Goal: Task Accomplishment & Management: Complete application form

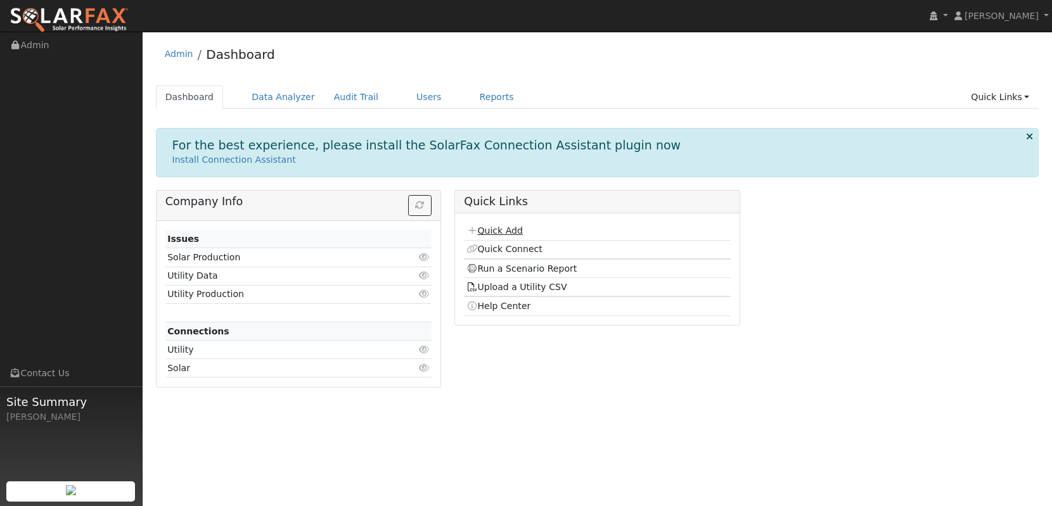
click at [512, 229] on link "Quick Add" at bounding box center [494, 231] width 56 height 10
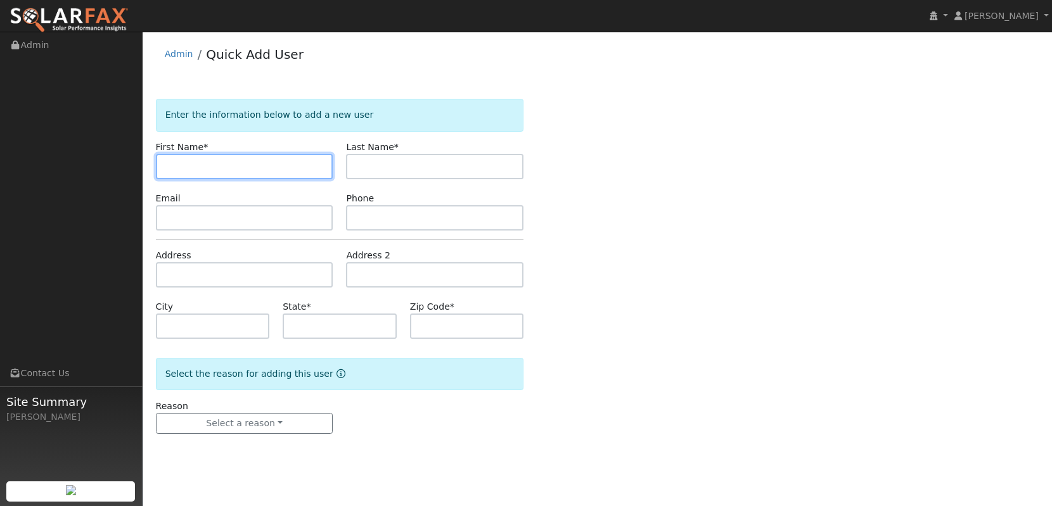
paste input "[PERSON_NAME]"
type input "[PERSON_NAME]"
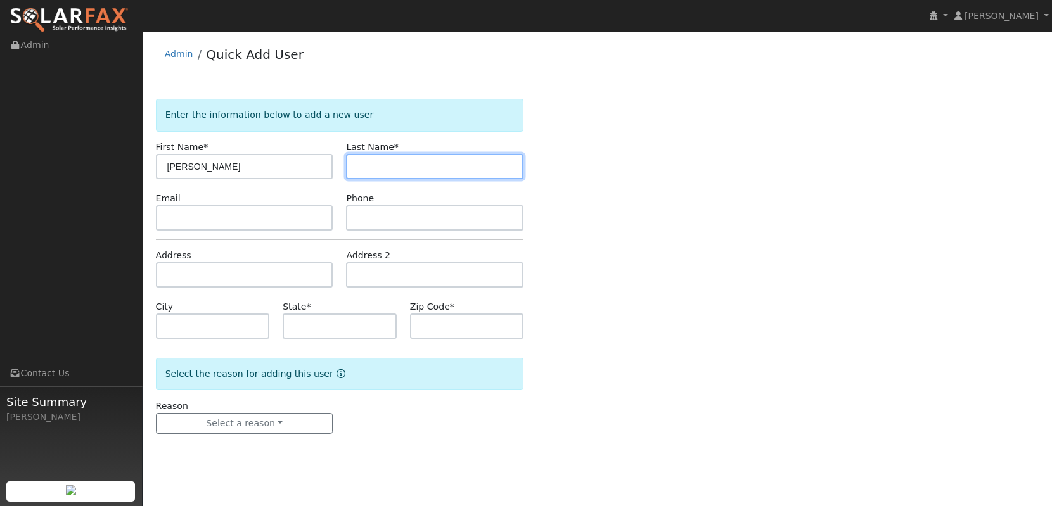
click at [428, 163] on input "text" at bounding box center [434, 166] width 177 height 25
paste input "[PERSON_NAME]"
drag, startPoint x: 375, startPoint y: 168, endPoint x: 356, endPoint y: 167, distance: 19.0
click at [356, 167] on input "[PERSON_NAME]" at bounding box center [434, 166] width 177 height 25
type input "[PERSON_NAME]"
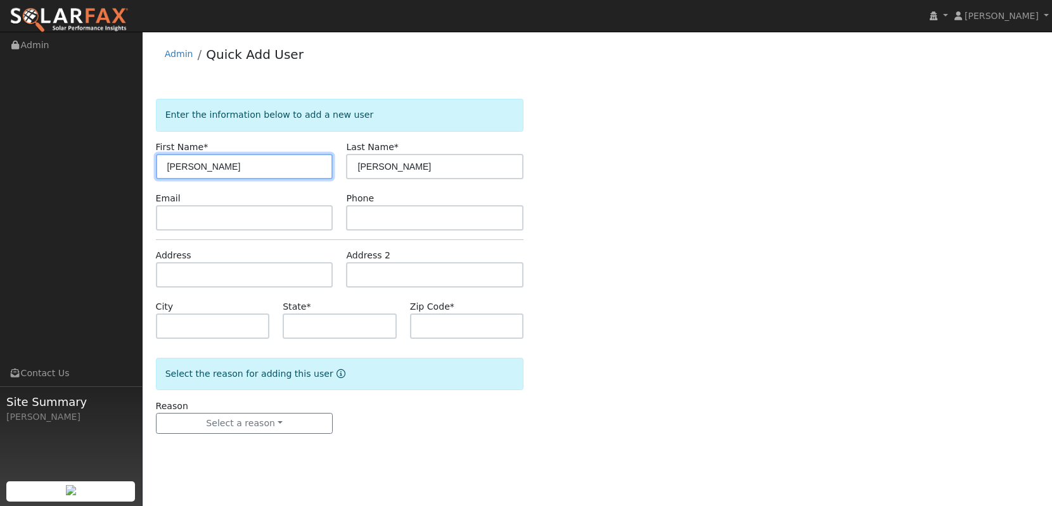
click at [276, 162] on input "[PERSON_NAME]" at bounding box center [244, 166] width 177 height 25
type input "[PERSON_NAME]"
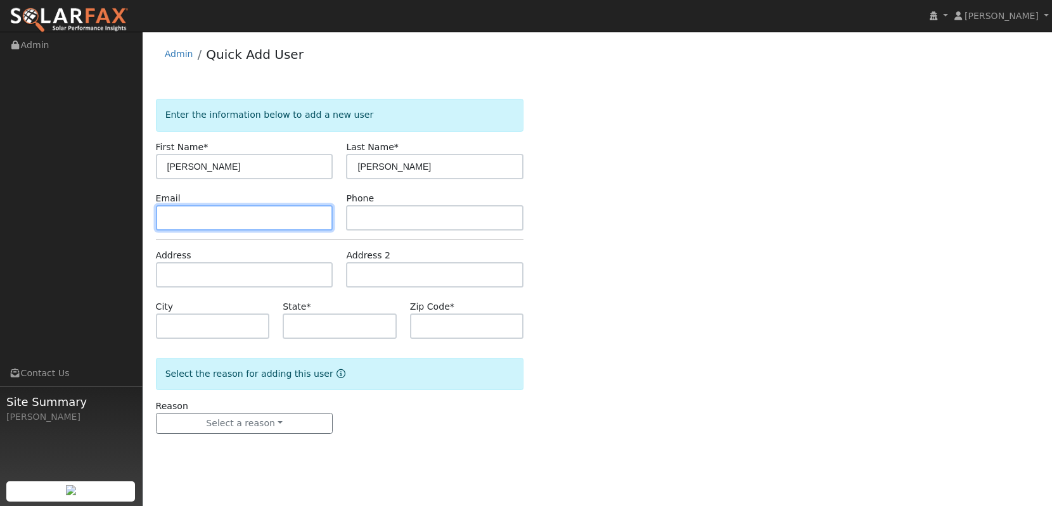
click at [281, 212] on input "text" at bounding box center [244, 217] width 177 height 25
paste input "[EMAIL_ADDRESS][DOMAIN_NAME]"
type input "[EMAIL_ADDRESS][DOMAIN_NAME]"
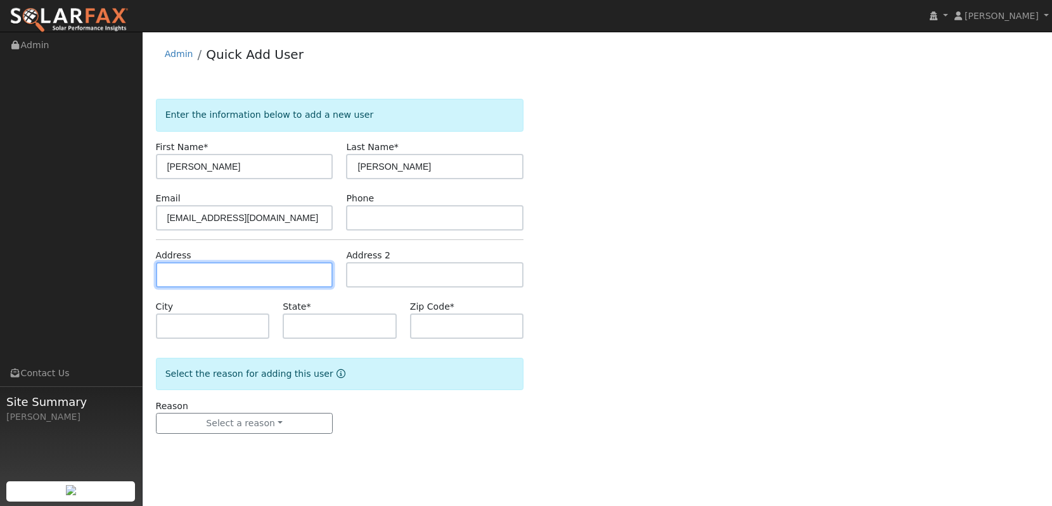
click at [321, 279] on input "text" at bounding box center [244, 274] width 177 height 25
paste input "[STREET_ADDRESS][PERSON_NAME],"
type input "[STREET_ADDRESS]"
type input "[GEOGRAPHIC_DATA]"
type input "CA"
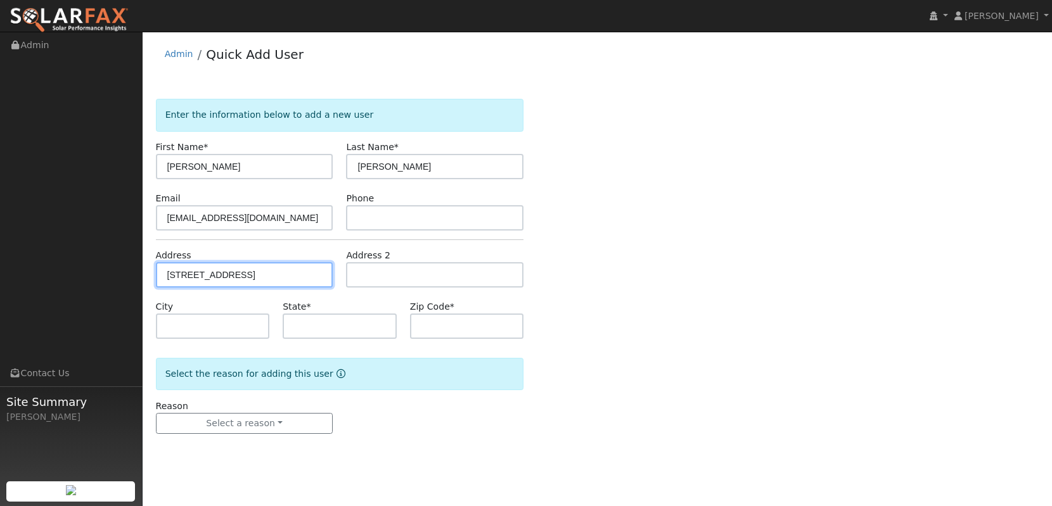
type input "92646"
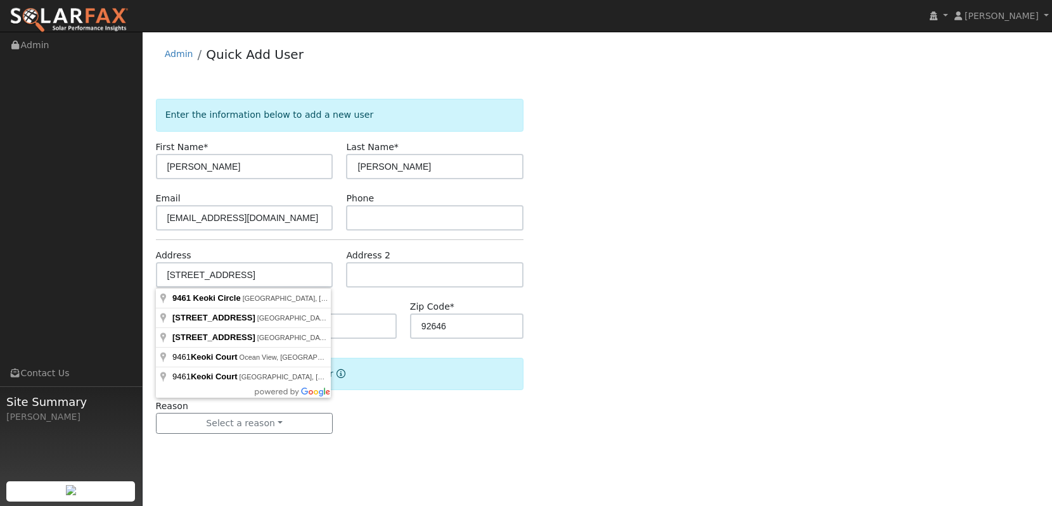
click at [436, 419] on div "Reason Select a reason New lead New customer adding solar New customer has solar" at bounding box center [339, 417] width 381 height 35
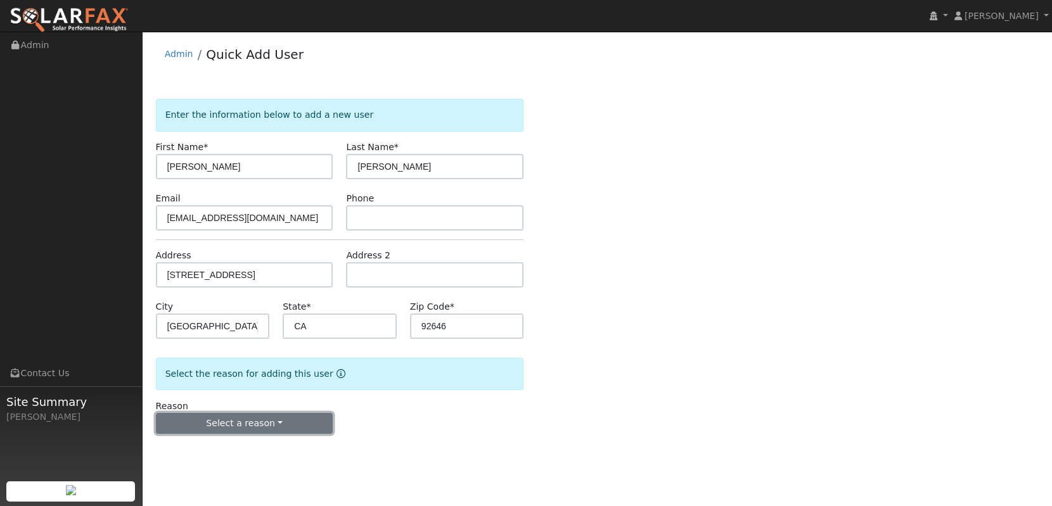
click at [231, 424] on button "Select a reason" at bounding box center [244, 424] width 177 height 22
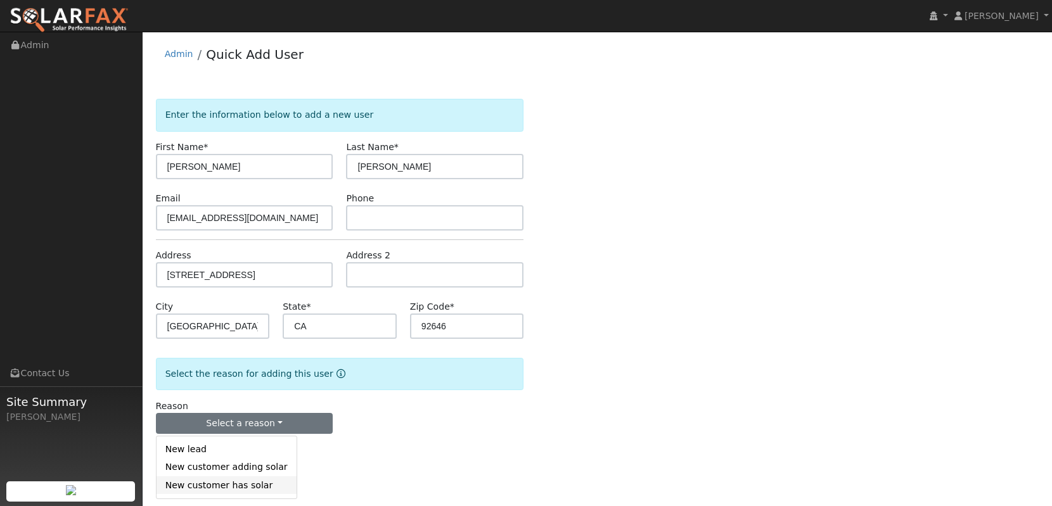
click at [253, 486] on link "New customer has solar" at bounding box center [226, 485] width 140 height 18
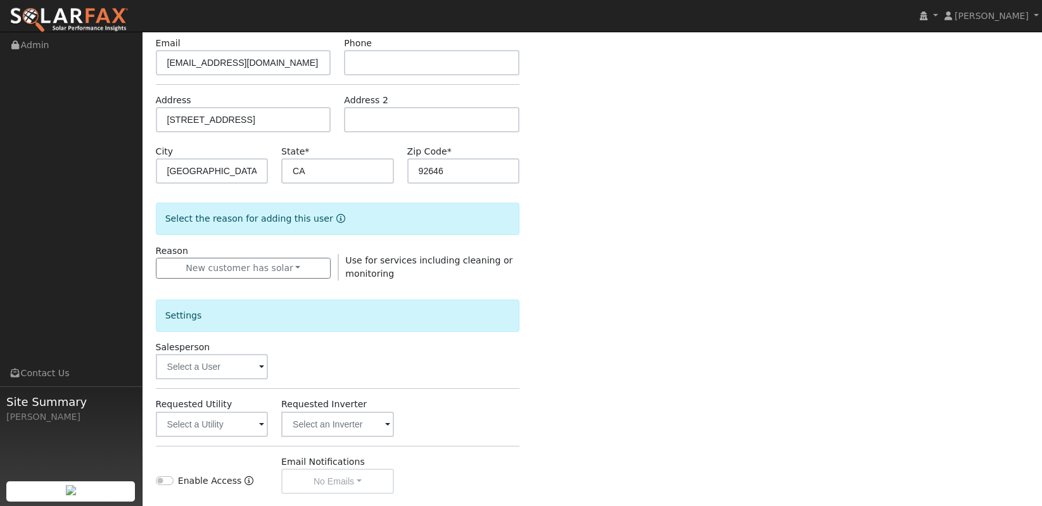
scroll to position [199, 0]
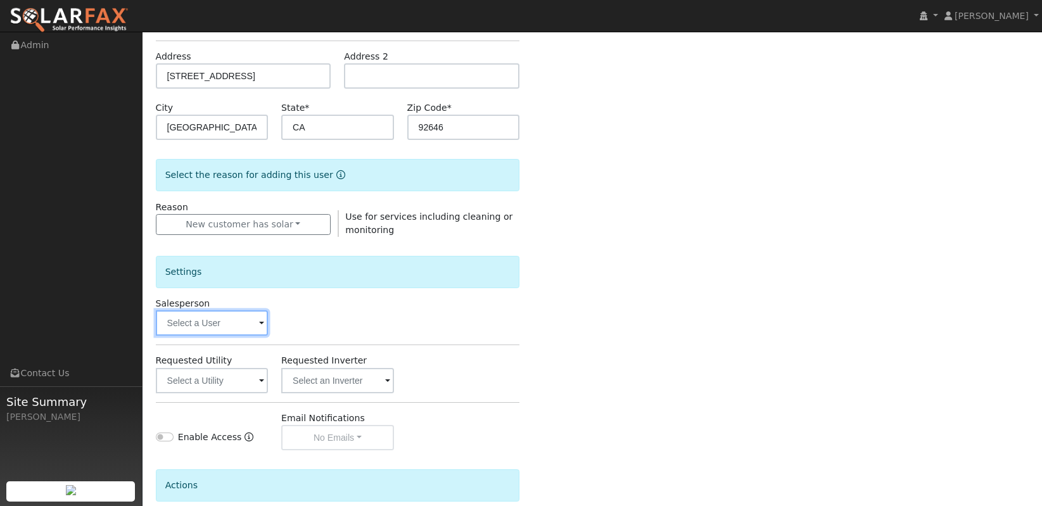
click at [222, 327] on input "text" at bounding box center [212, 322] width 112 height 25
click at [312, 310] on div "Salesperson" at bounding box center [338, 316] width 378 height 39
click at [231, 378] on input "text" at bounding box center [212, 380] width 112 height 25
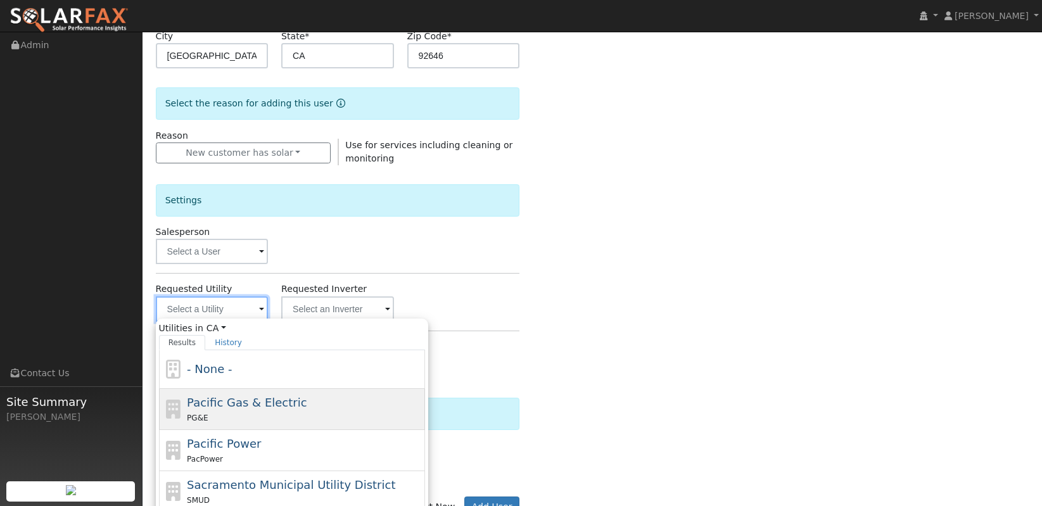
scroll to position [385, 0]
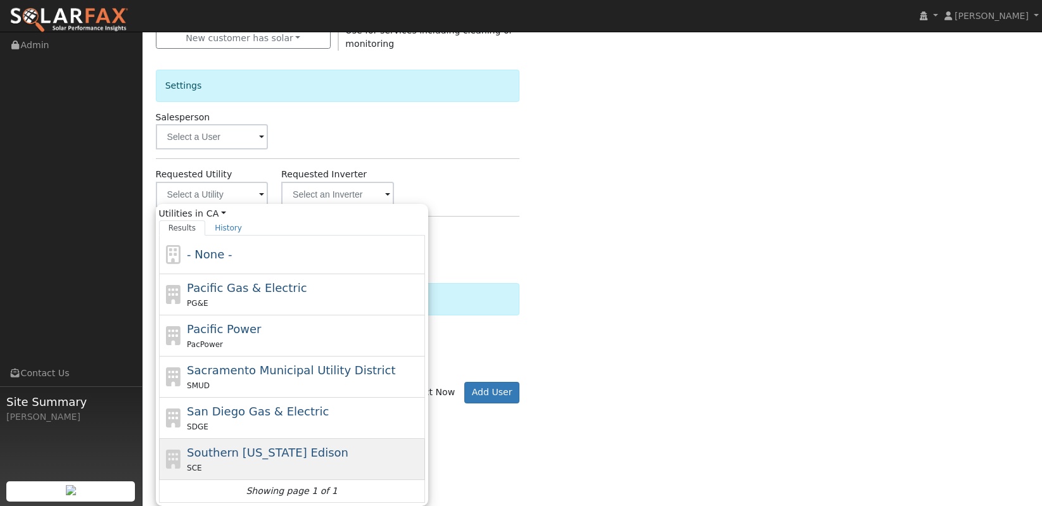
click at [218, 457] on span "Southern [US_STATE] Edison" at bounding box center [268, 452] width 162 height 13
type input "Southern [US_STATE] Edison"
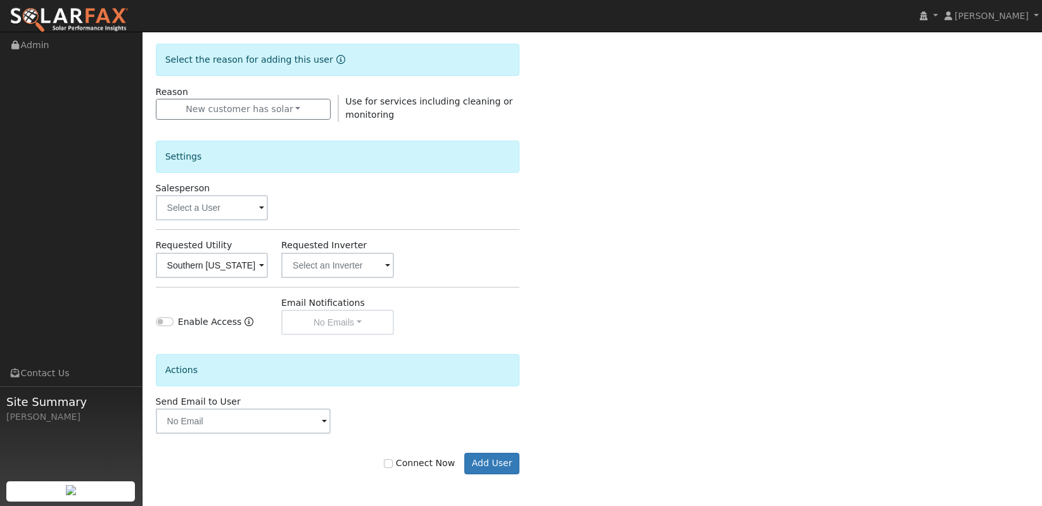
scroll to position [314, 0]
click at [268, 263] on input "text" at bounding box center [212, 265] width 112 height 25
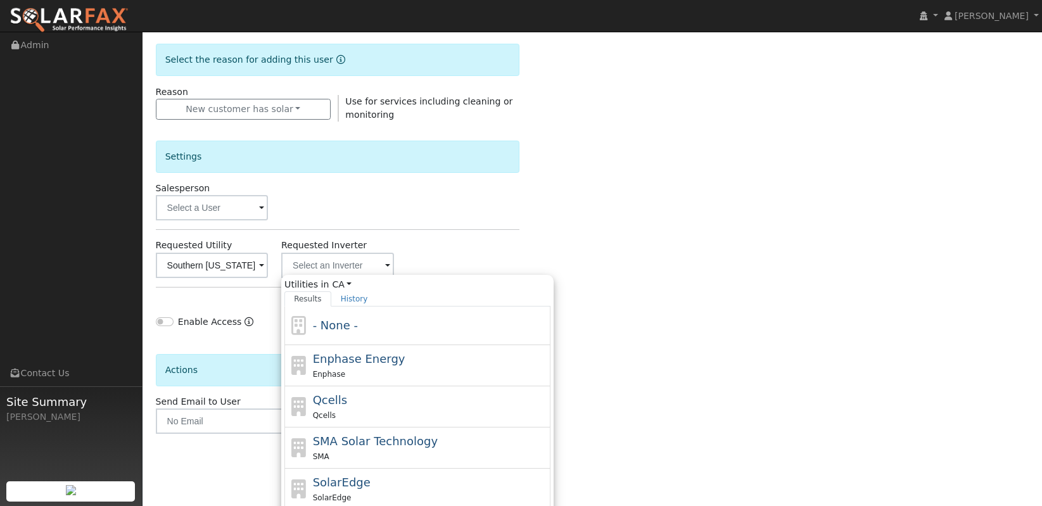
click at [333, 353] on span "Enphase Energy" at bounding box center [359, 358] width 92 height 13
type input "Enphase Energy"
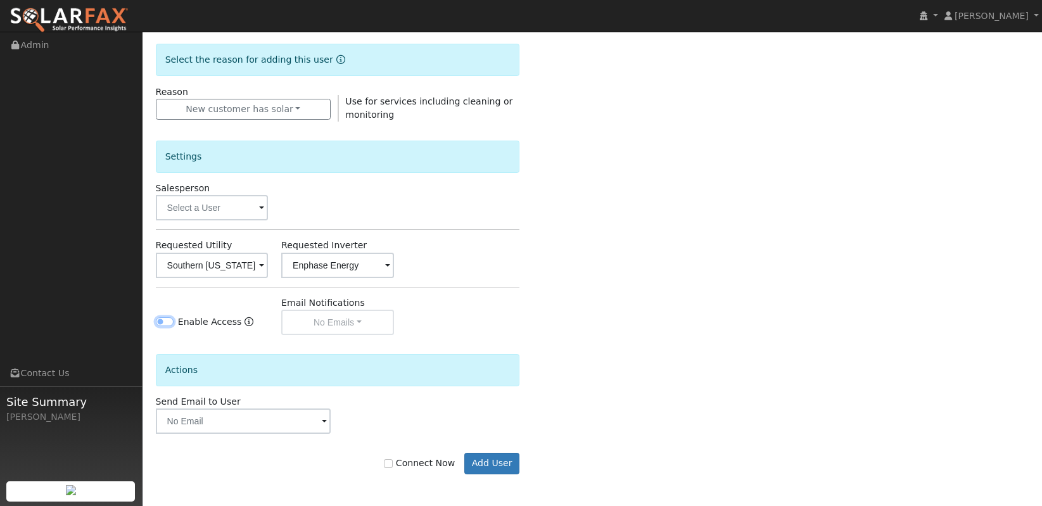
click at [163, 319] on input "Enable Access" at bounding box center [165, 321] width 18 height 9
checkbox input "true"
click at [248, 420] on input "text" at bounding box center [243, 421] width 175 height 25
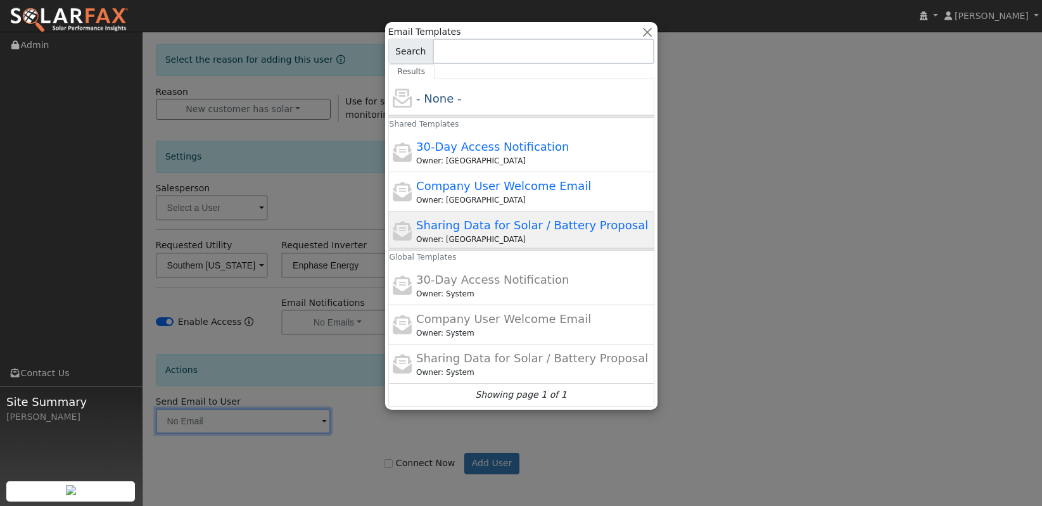
click at [519, 251] on div "Sharing Data for Solar / Battery Proposal Owner: [GEOGRAPHIC_DATA]" at bounding box center [521, 278] width 266 height 54
type input "Sharing Data for Solar / Battery Proposal"
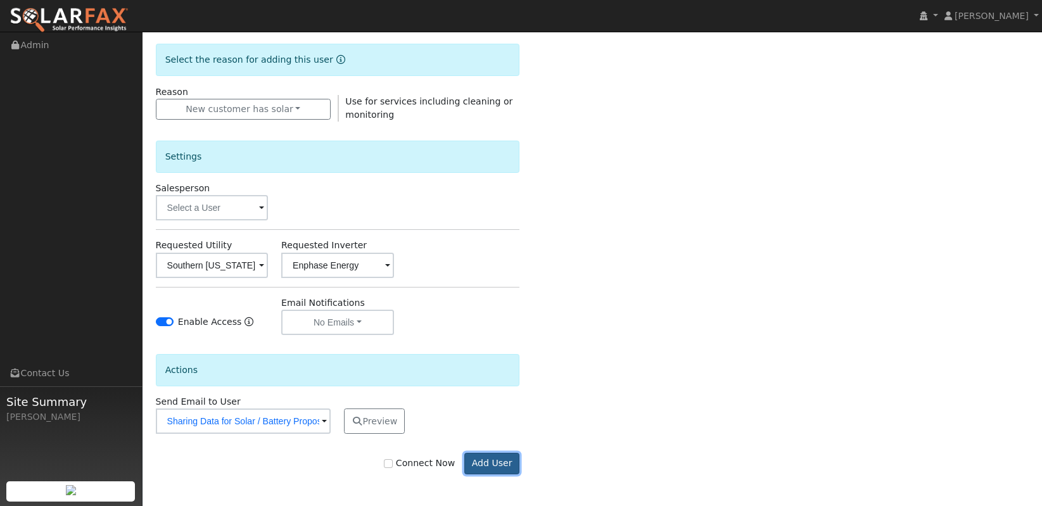
click at [498, 464] on button "Add User" at bounding box center [491, 464] width 55 height 22
